Goal: Task Accomplishment & Management: Manage account settings

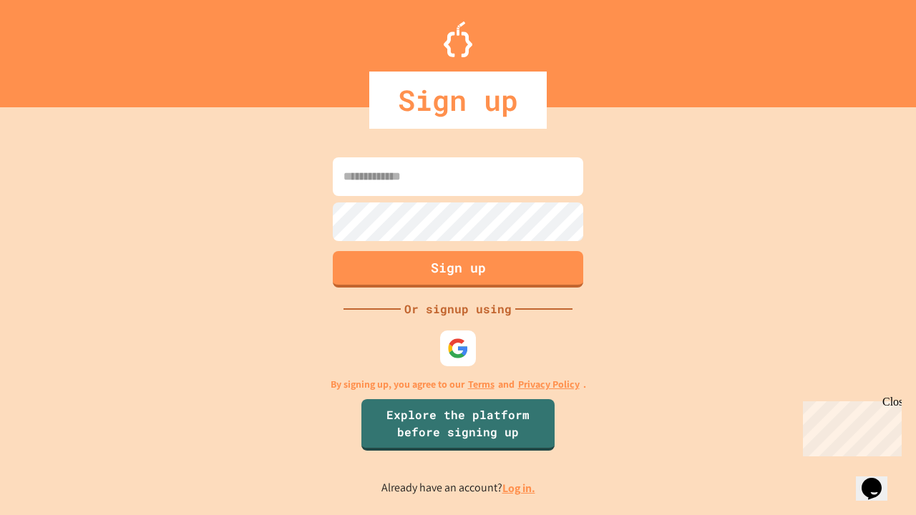
click at [520, 488] on link "Log in." at bounding box center [518, 488] width 33 height 15
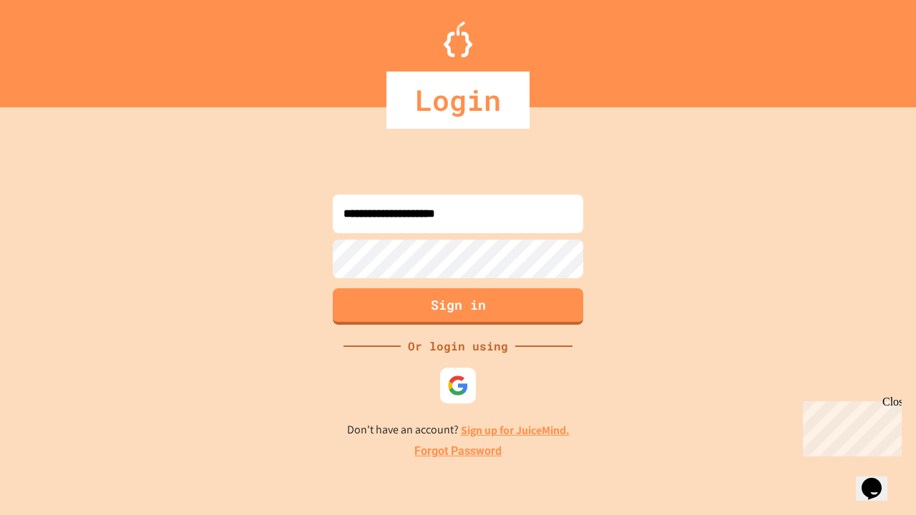
type input "**********"
